Goal: Check status

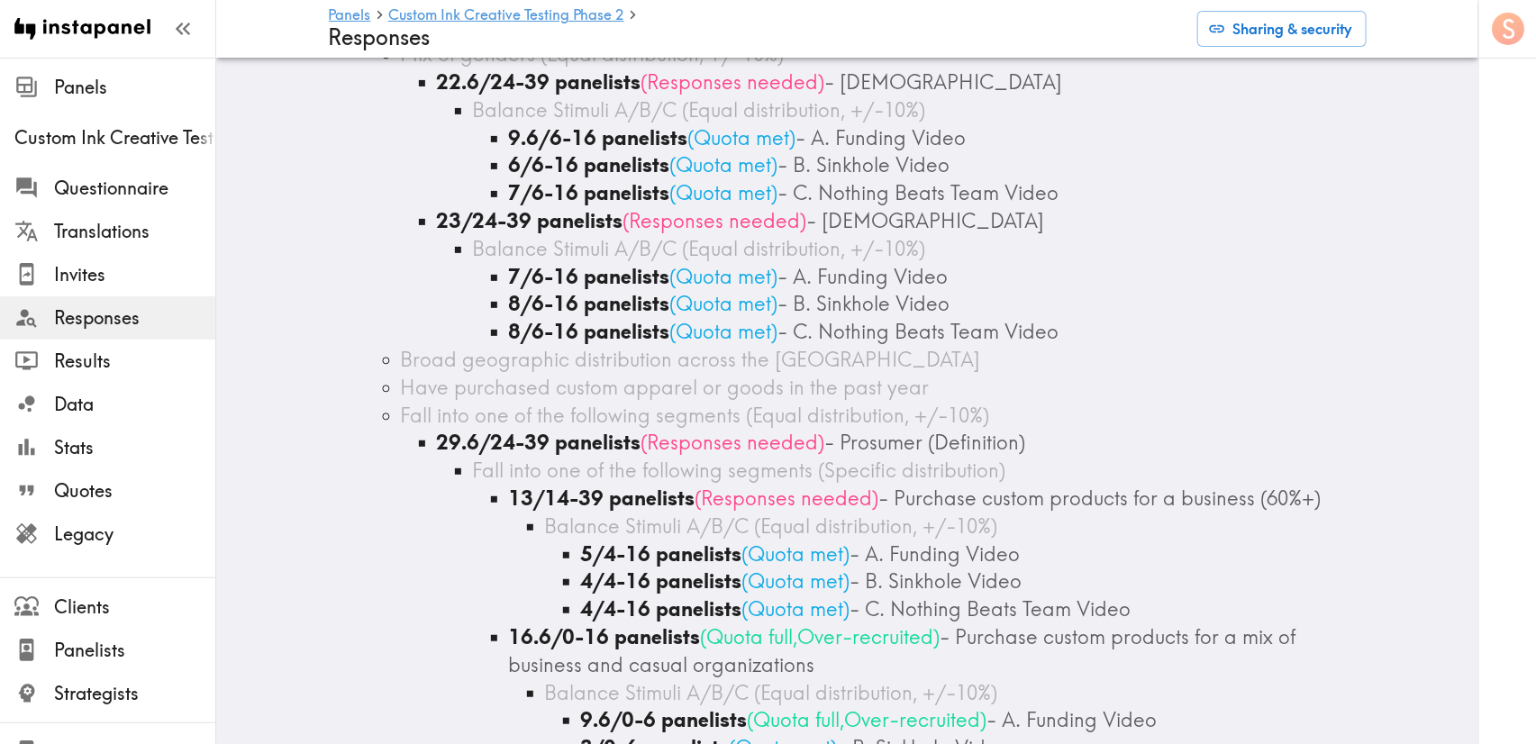
scroll to position [270, 0]
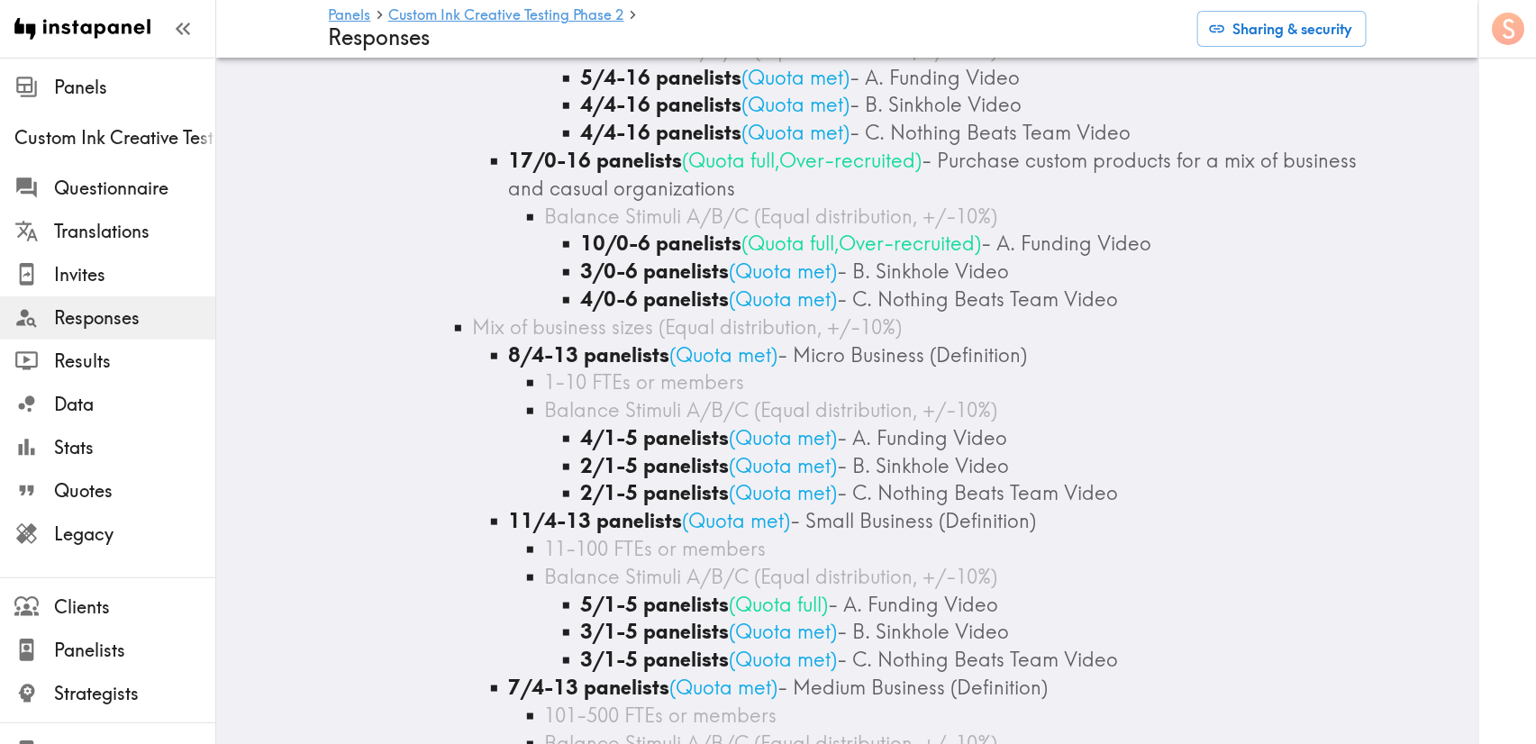
scroll to position [541, 0]
